Goal: Task Accomplishment & Management: Manage account settings

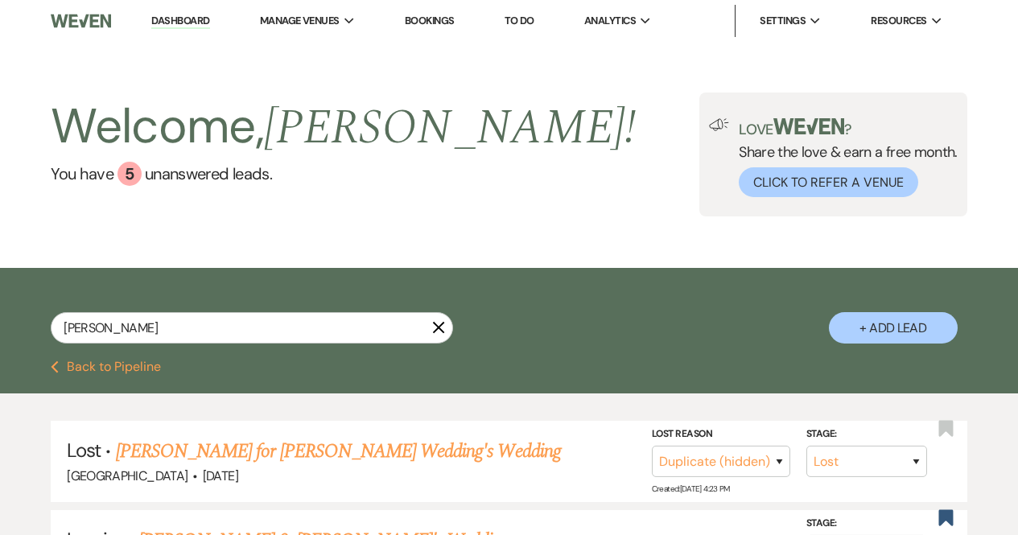
select select "8"
select select "4"
select select "8"
select select "5"
select select "8"
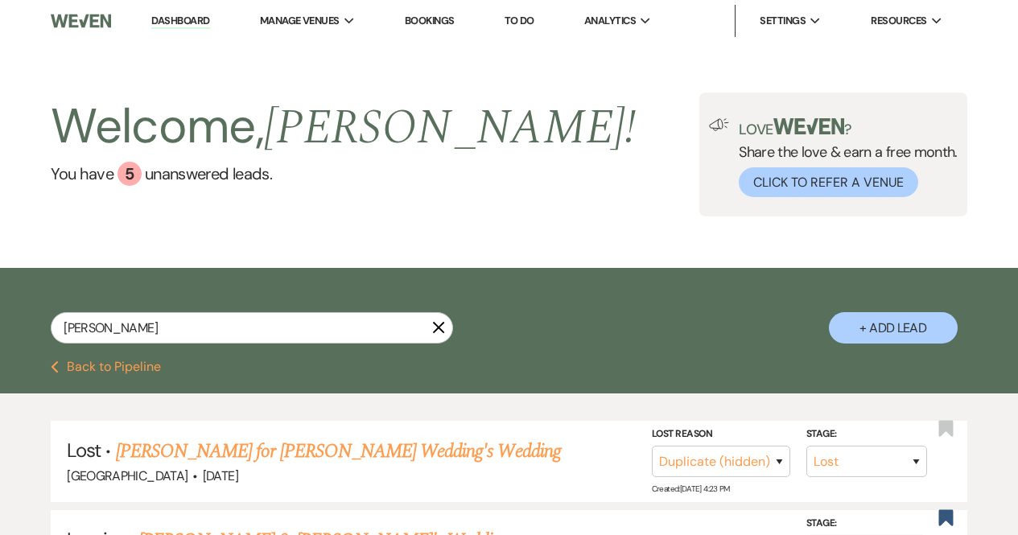
select select "5"
select select "8"
select select "5"
select select "8"
select select "5"
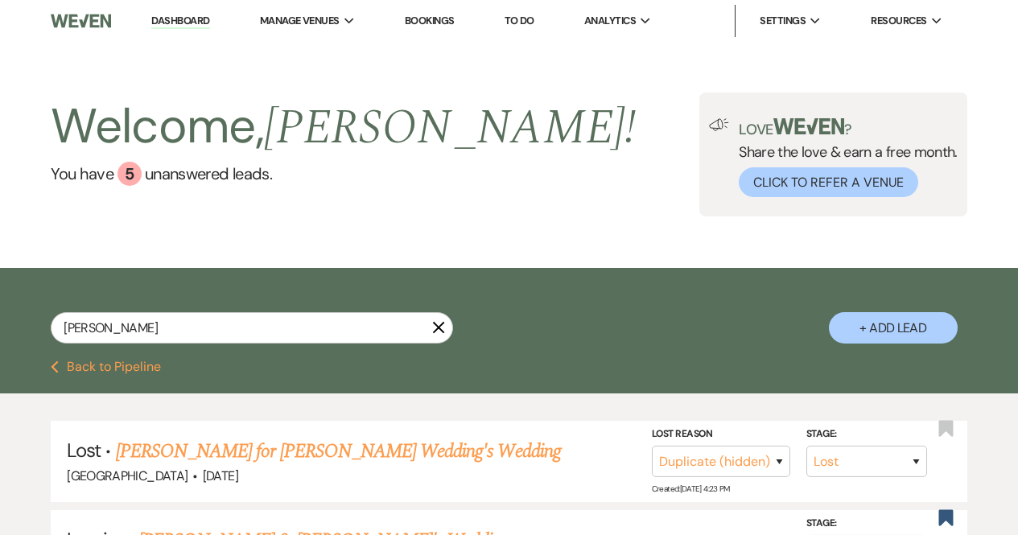
select select "8"
select select "5"
select select "8"
select select "5"
select select "8"
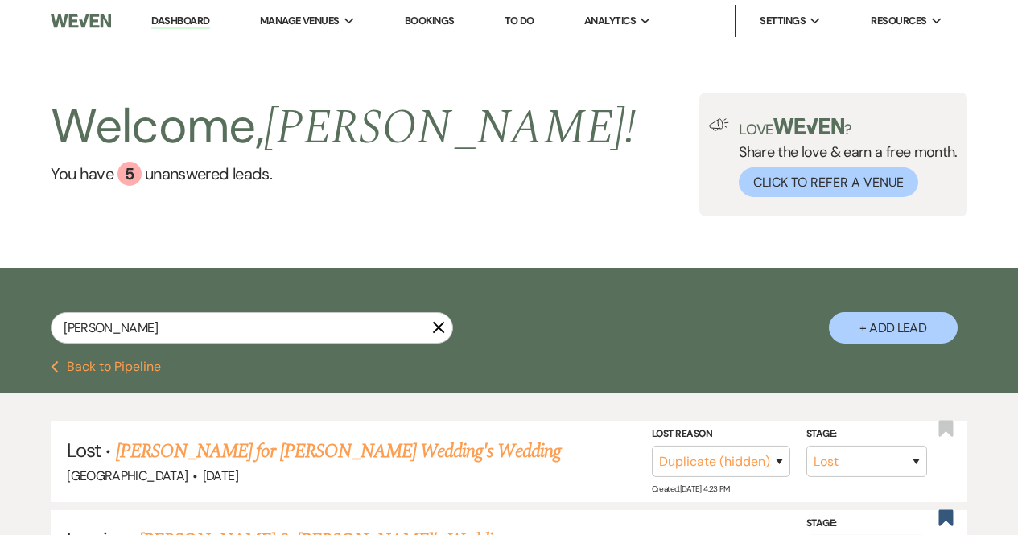
select select "5"
select select "8"
select select "5"
select select "8"
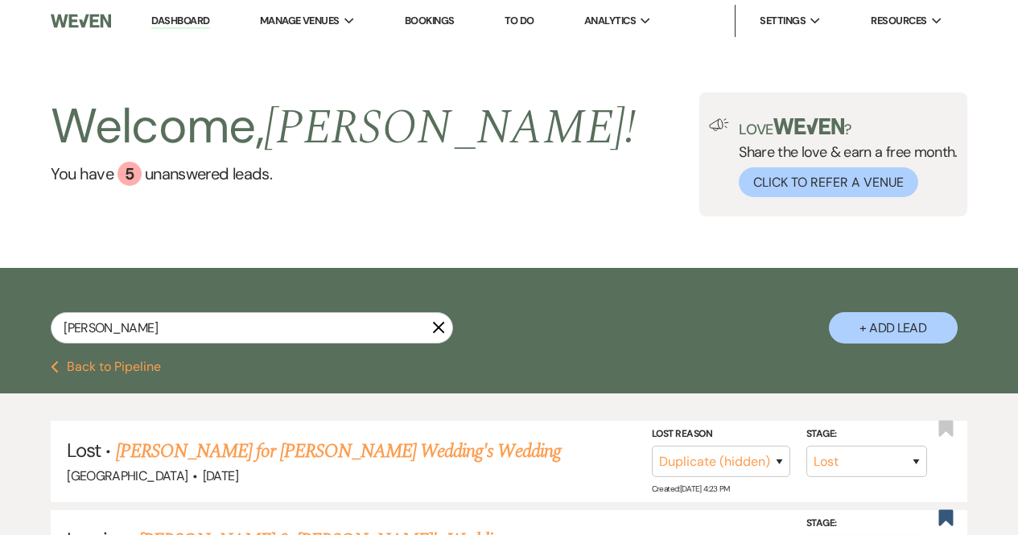
select select "8"
select select "5"
select select "8"
select select "5"
select select "8"
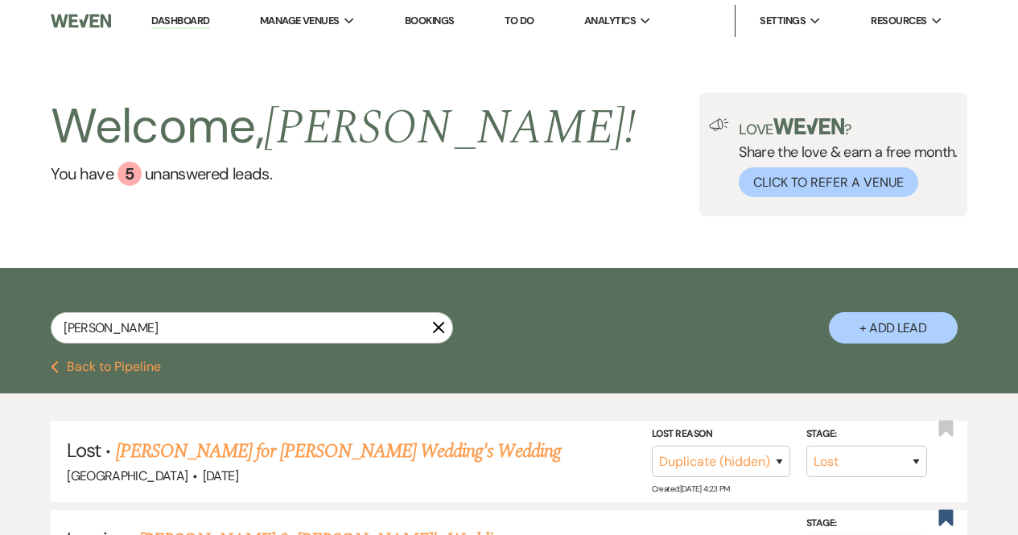
select select "4"
select select "8"
select select "5"
select select "8"
select select "5"
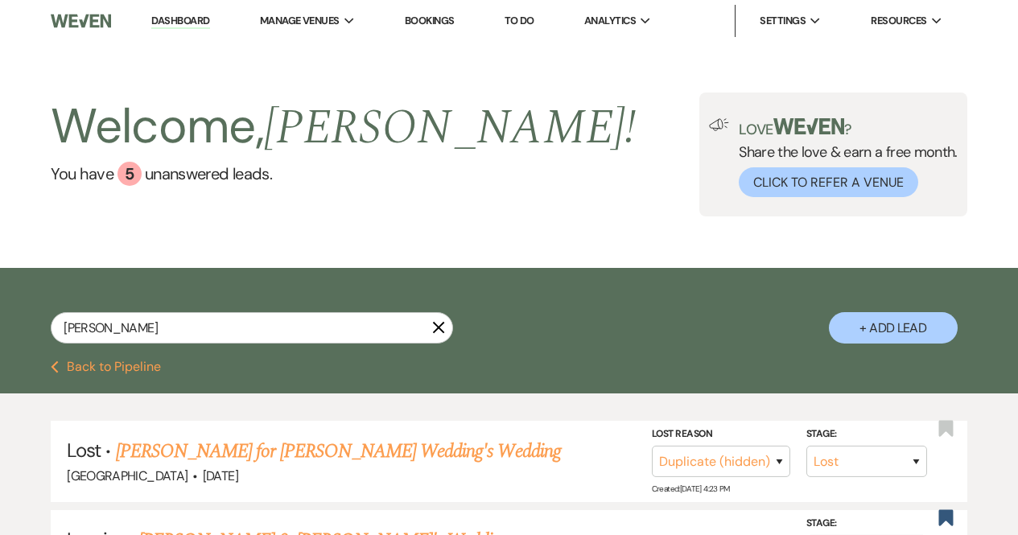
select select "8"
select select "5"
select select "8"
select select "5"
select select "8"
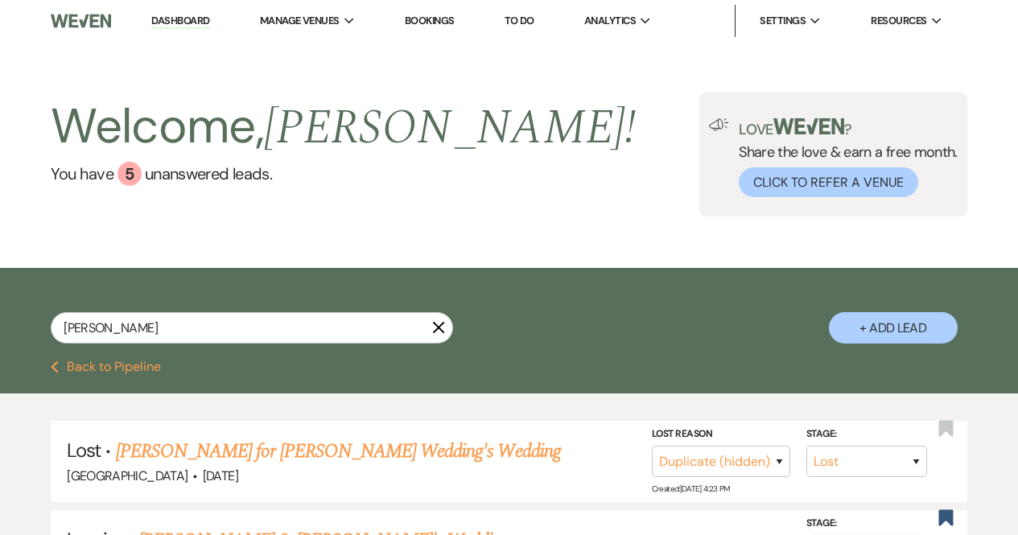
select select "5"
select select "8"
select select "5"
select select "8"
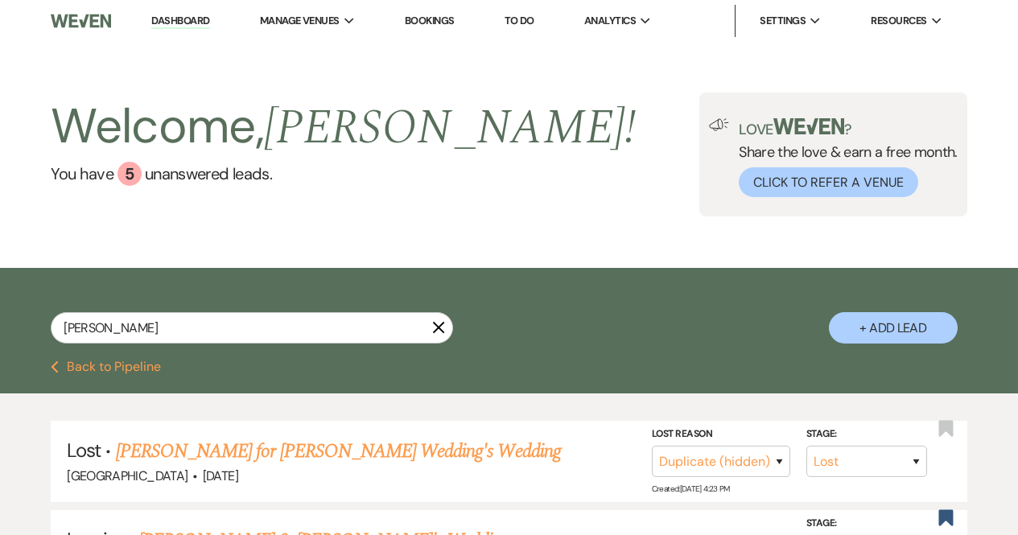
select select "8"
select select "5"
select select "8"
select select "5"
select select "8"
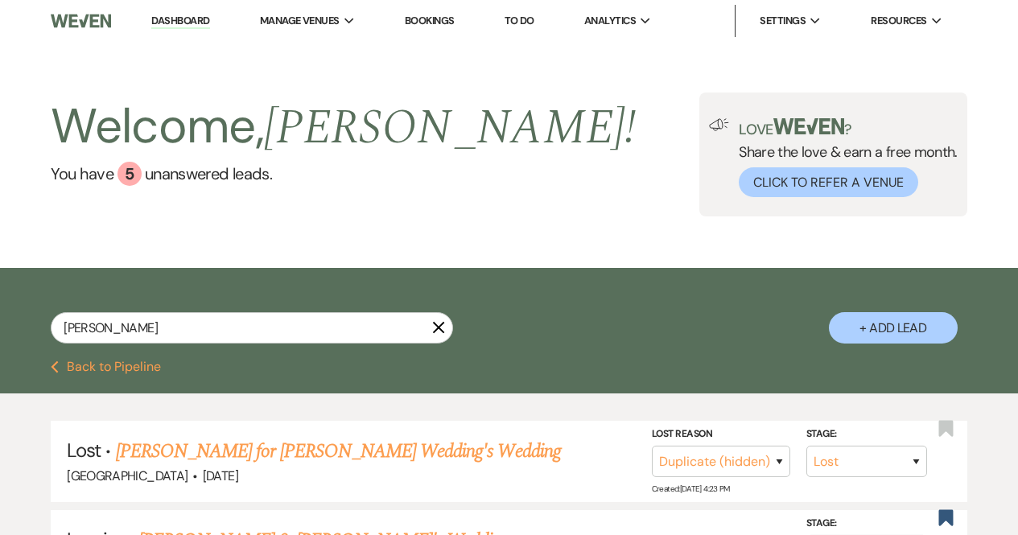
select select "5"
select select "8"
select select "6"
select select "8"
select select "5"
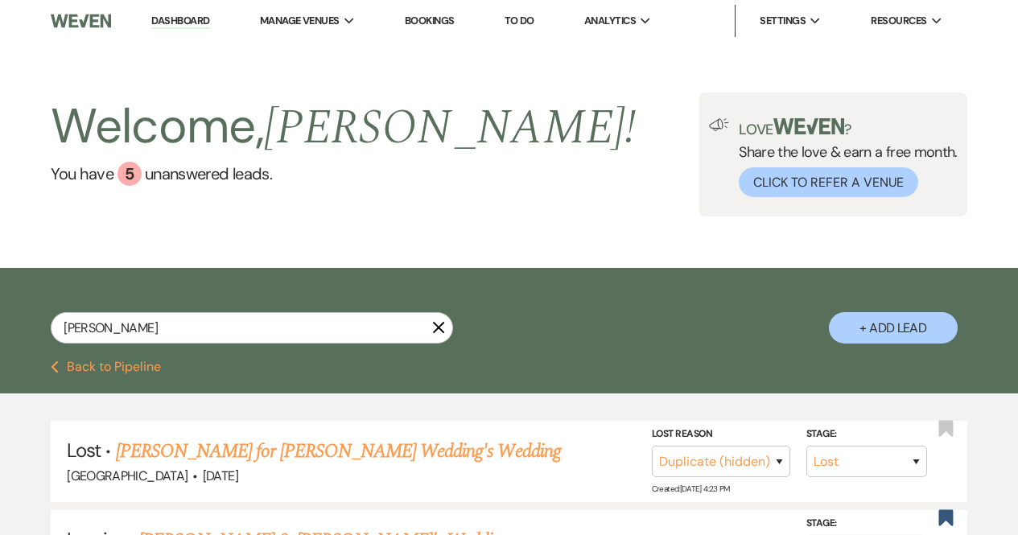
select select "8"
select select "5"
select select "8"
select select "5"
select select "8"
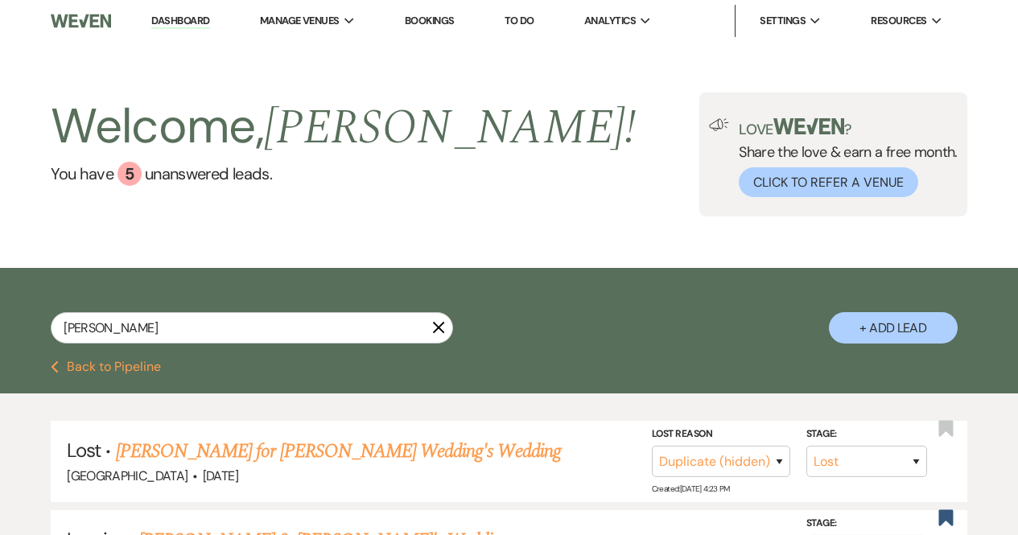
select select "5"
select select "8"
select select "5"
select select "8"
select select "5"
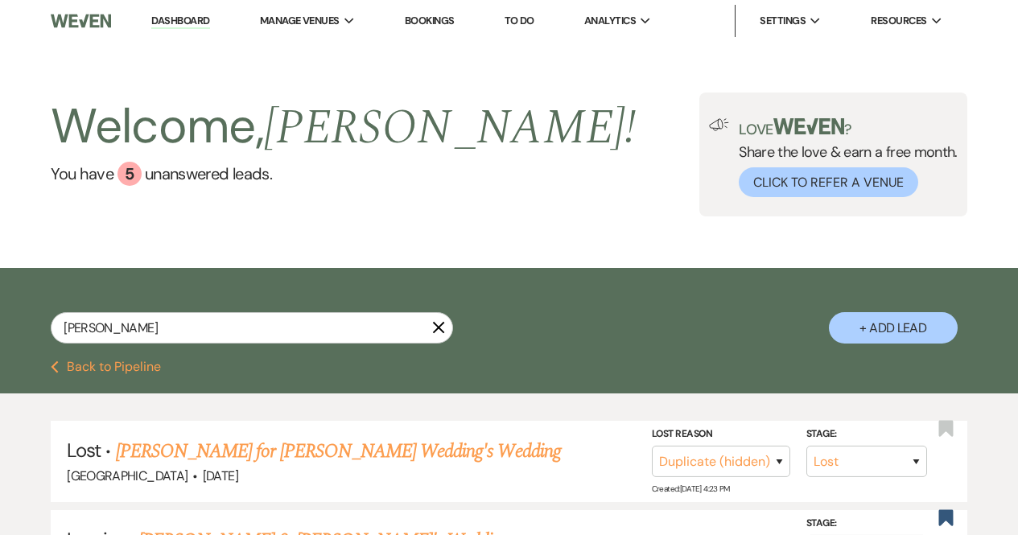
select select "8"
select select "6"
select select "8"
select select "5"
select select "8"
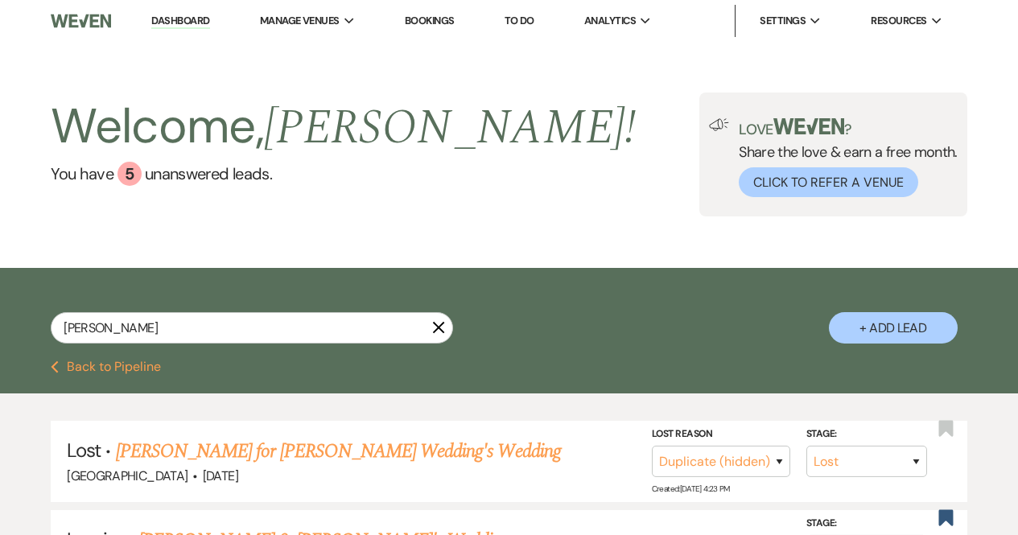
select select "5"
click at [150, 318] on input "[PERSON_NAME]" at bounding box center [252, 327] width 402 height 31
type input "M"
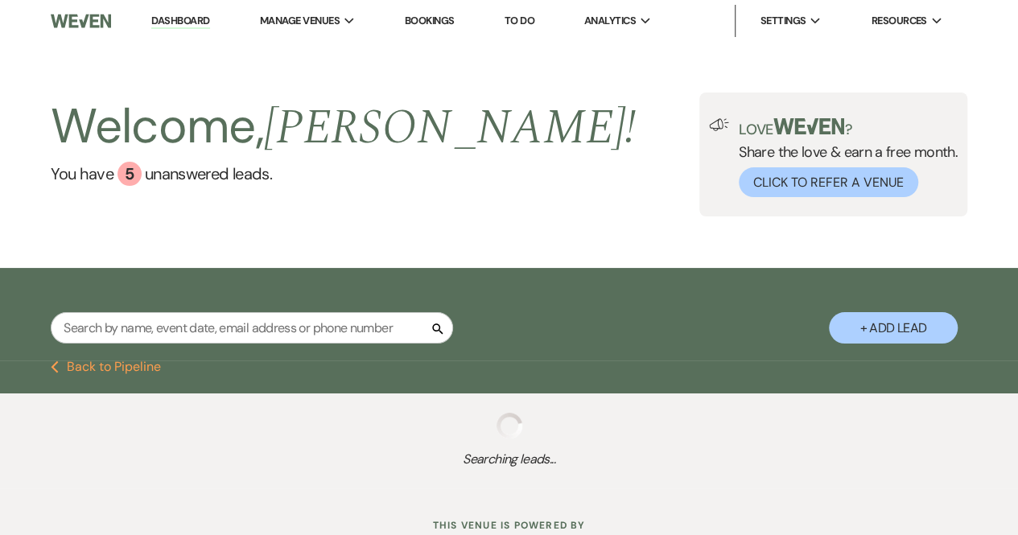
drag, startPoint x: 0, startPoint y: 0, endPoint x: 150, endPoint y: 318, distance: 351.4
click at [150, 318] on input "text" at bounding box center [252, 327] width 402 height 31
